Goal: Find contact information: Find contact information

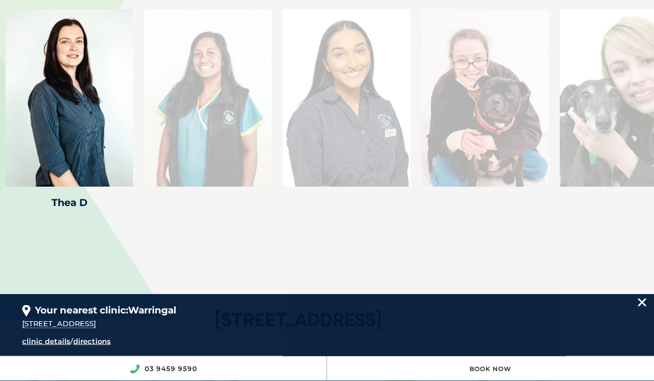
scroll to position [2131, 0]
click at [192, 101] on div at bounding box center [207, 97] width 127 height 177
click at [326, 102] on div at bounding box center [345, 97] width 127 height 177
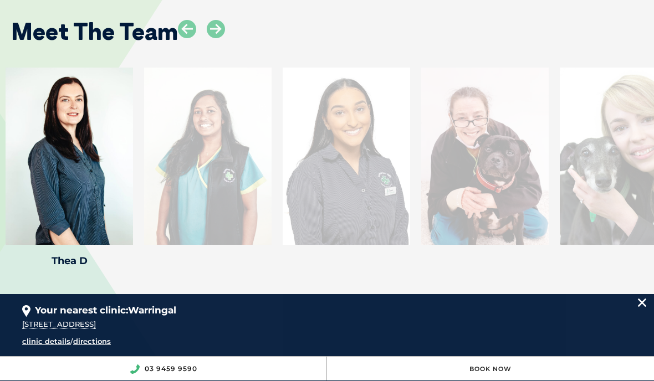
scroll to position [2078, 0]
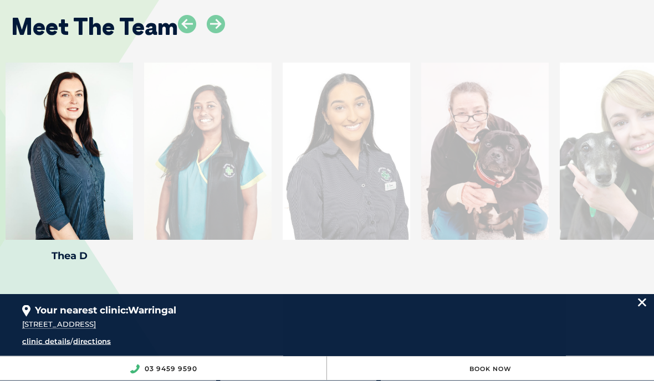
click at [126, 225] on icon at bounding box center [126, 233] width 37 height 37
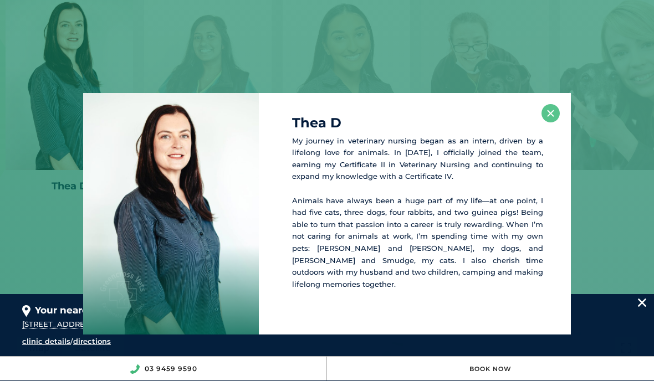
scroll to position [2152, 0]
click at [549, 112] on button "×" at bounding box center [550, 113] width 18 height 18
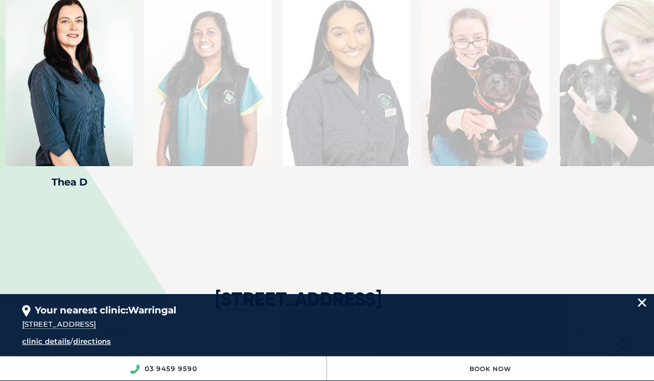
click at [197, 102] on div at bounding box center [207, 77] width 127 height 177
click at [196, 99] on div at bounding box center [207, 77] width 127 height 177
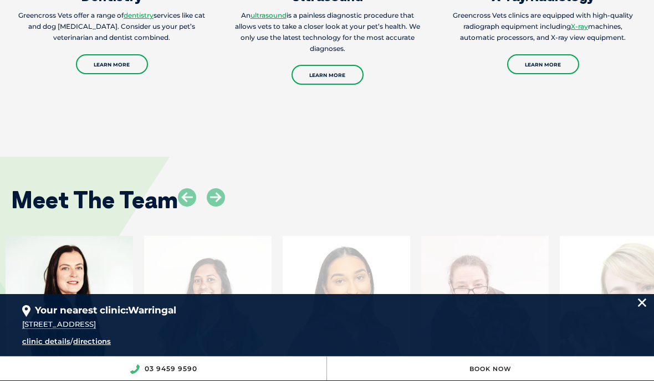
click at [194, 189] on icon at bounding box center [187, 197] width 18 height 18
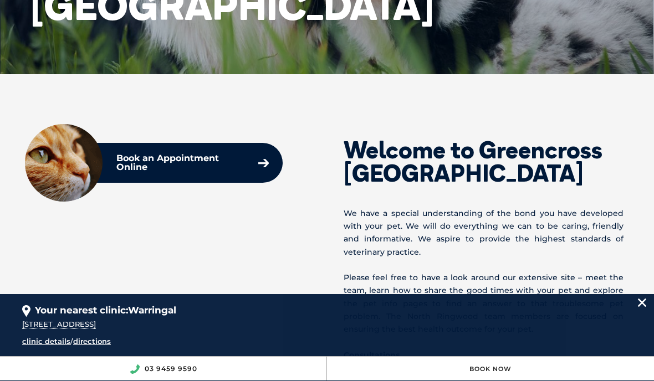
scroll to position [0, 0]
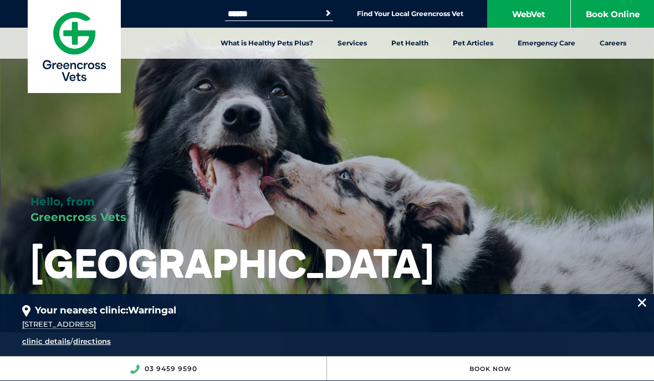
click at [159, 35] on nav "What is Healthy Pets Plus? Services Preventive Care Wellness Dental Checks [MED…" at bounding box center [327, 43] width 654 height 31
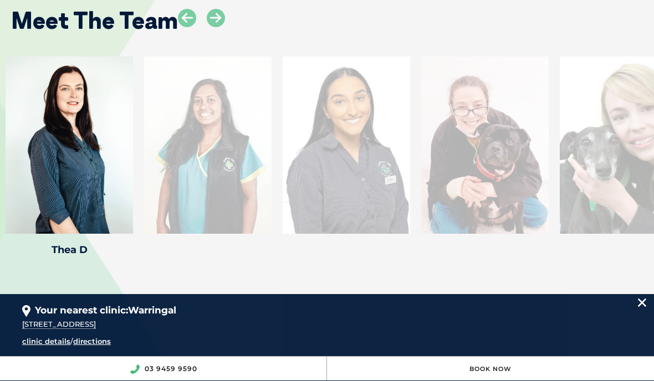
scroll to position [2084, 0]
click at [131, 217] on icon at bounding box center [126, 227] width 37 height 37
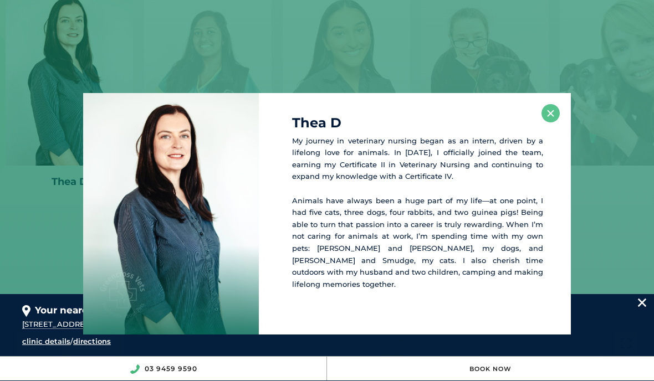
scroll to position [2158, 0]
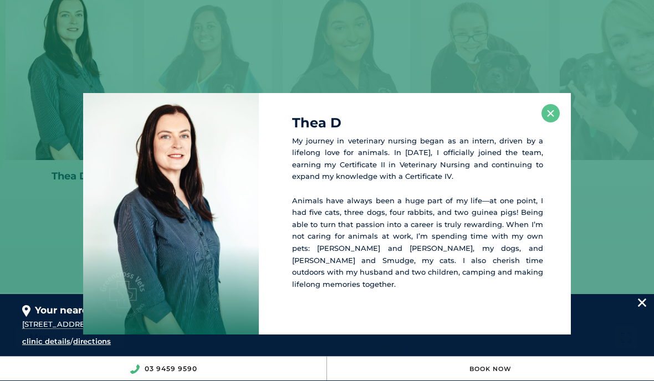
click at [556, 114] on button "×" at bounding box center [550, 113] width 18 height 18
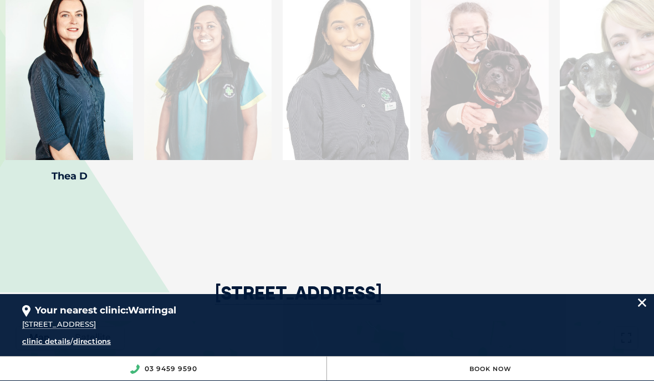
click at [482, 81] on div at bounding box center [484, 71] width 127 height 177
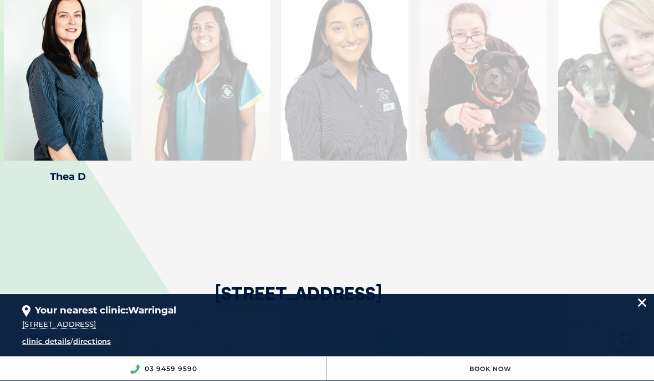
scroll to position [2141, 0]
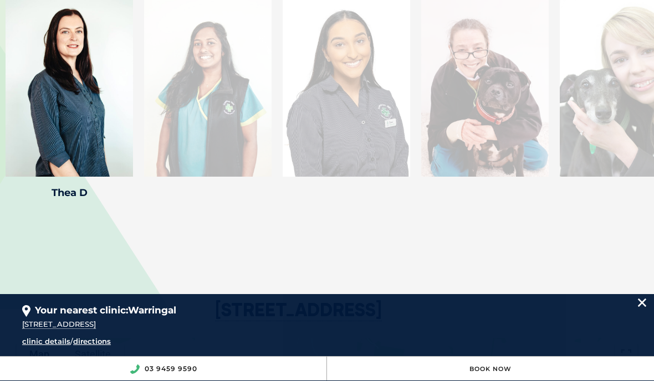
click at [467, 79] on div at bounding box center [484, 87] width 127 height 177
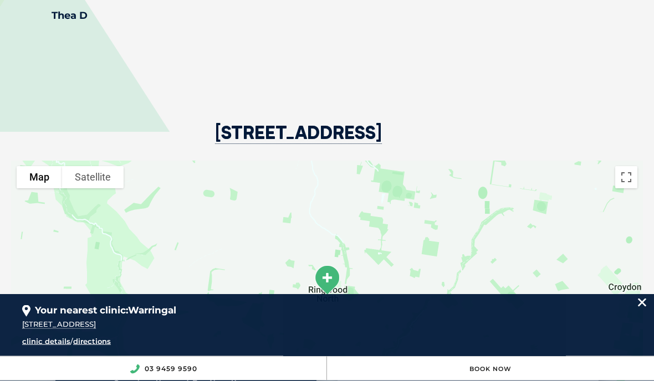
scroll to position [2332, 0]
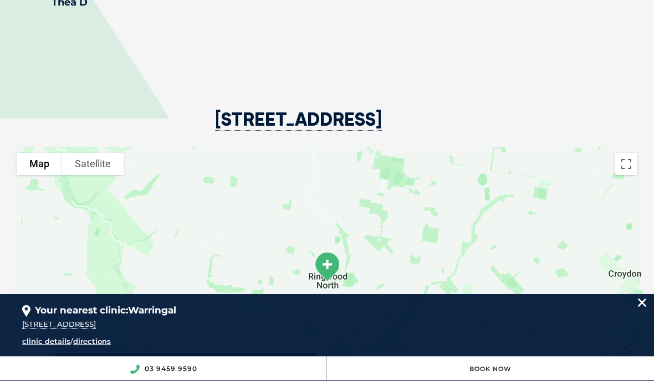
click at [318, 380] on div "03 9459 9590" at bounding box center [163, 369] width 327 height 24
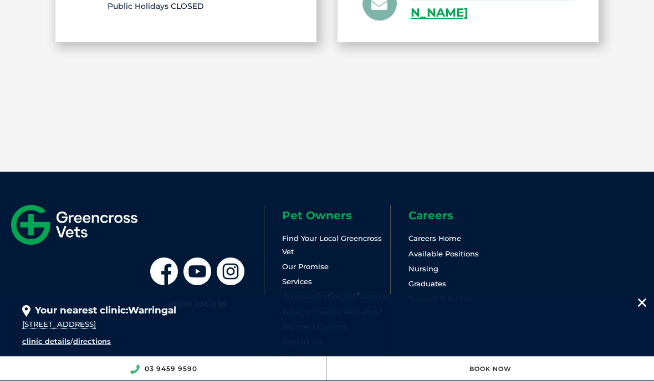
scroll to position [2768, 0]
